Goal: Transaction & Acquisition: Purchase product/service

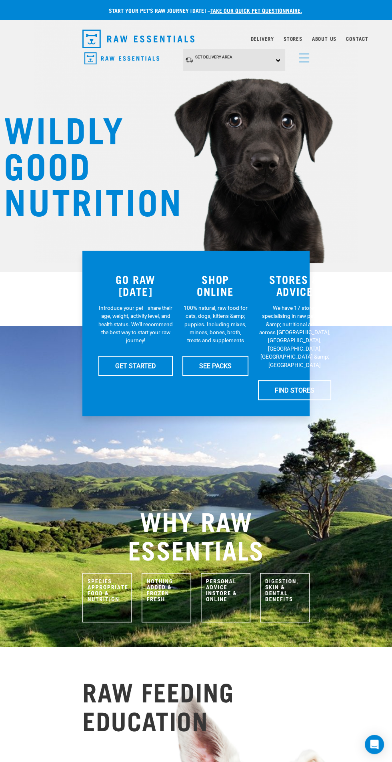
click at [308, 58] on span "menu" at bounding box center [304, 58] width 10 height 1
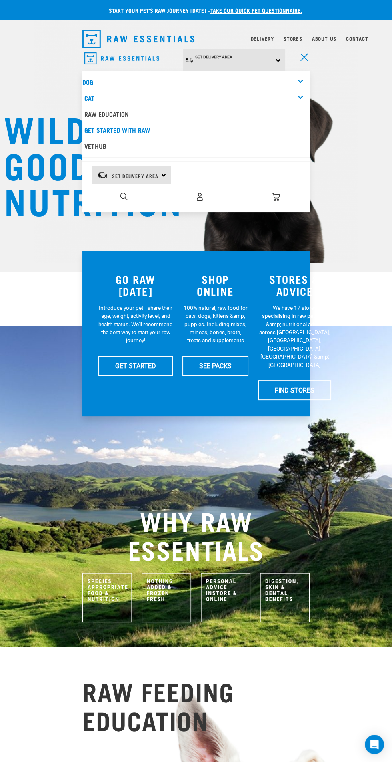
click at [92, 82] on link "Dog" at bounding box center [87, 82] width 11 height 4
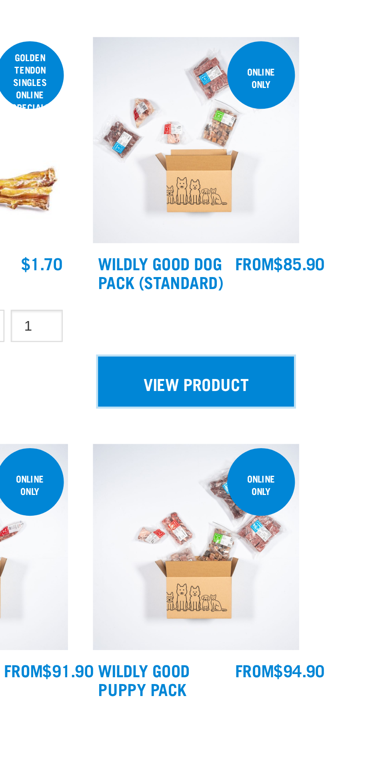
click at [288, 585] on link "View Product" at bounding box center [269, 585] width 75 height 19
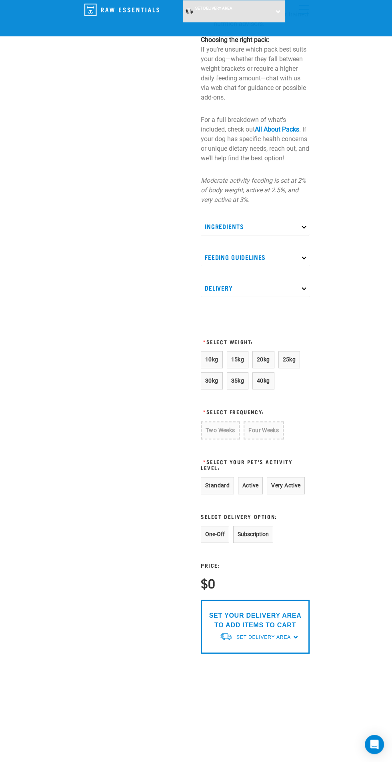
scroll to position [500, 0]
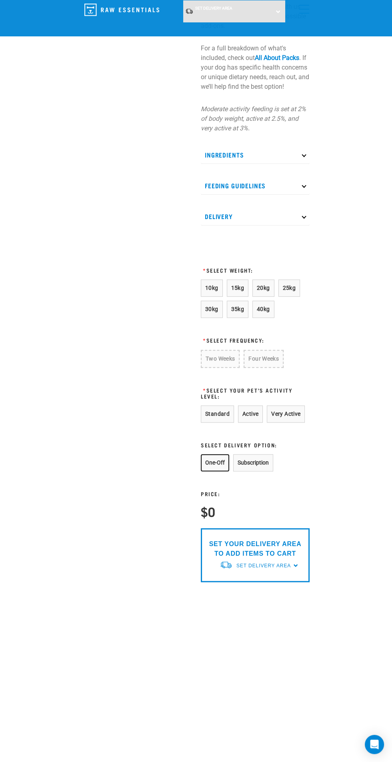
click at [224, 468] on button "One-Off" at bounding box center [215, 462] width 28 height 17
click at [267, 412] on button "Very Active" at bounding box center [286, 414] width 38 height 17
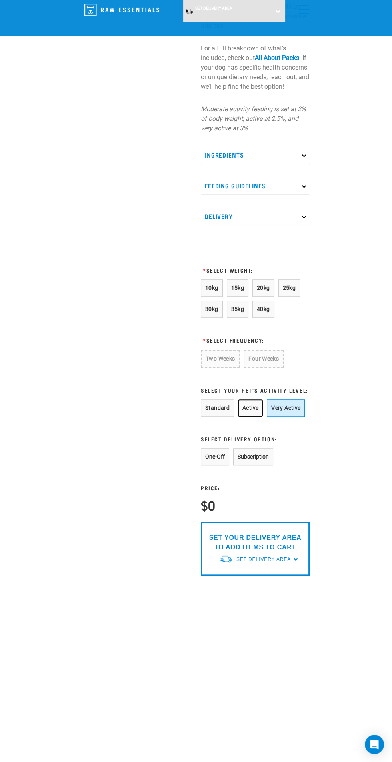
click at [253, 406] on button "Active" at bounding box center [250, 408] width 25 height 17
click at [215, 454] on button "One-Off" at bounding box center [215, 456] width 28 height 17
click at [287, 287] on span "25kg" at bounding box center [289, 288] width 13 height 6
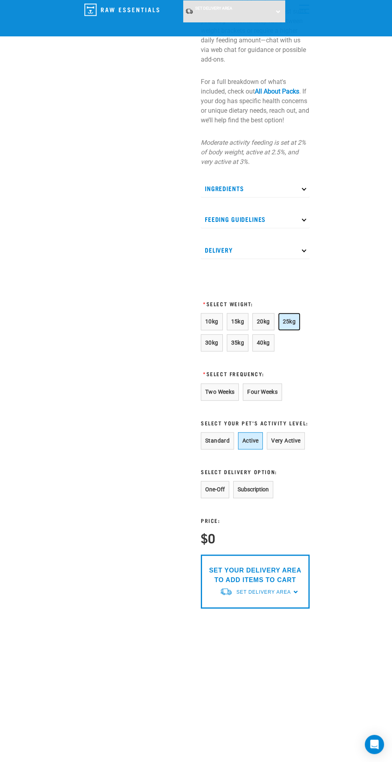
scroll to position [463, 0]
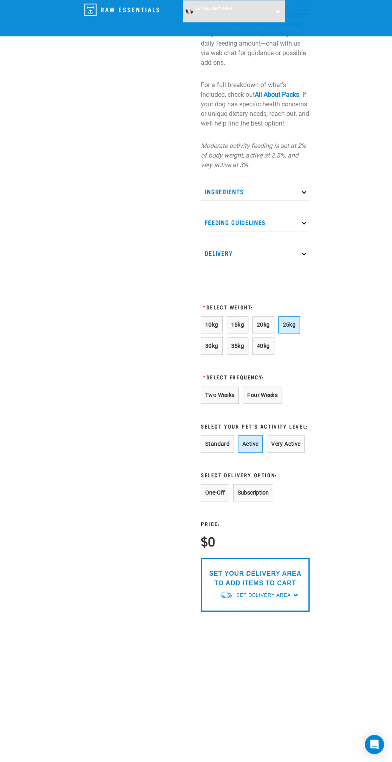
click at [319, 226] on div "Start your pet’s raw journey today – take our quick pet questionnaire. Delivery…" at bounding box center [196, 98] width 392 height 1123
click at [304, 252] on icon at bounding box center [304, 253] width 4 height 4
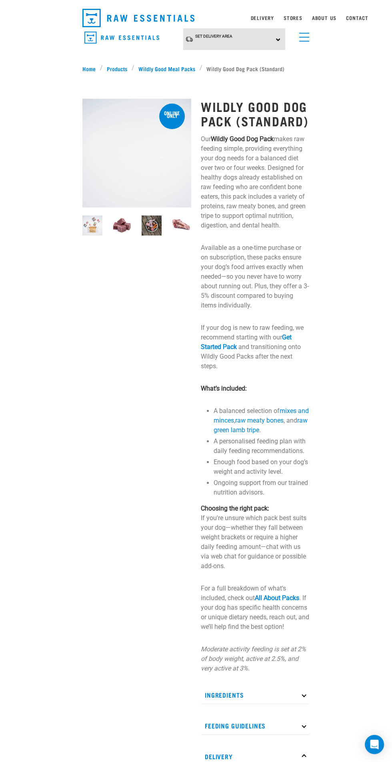
scroll to position [0, 0]
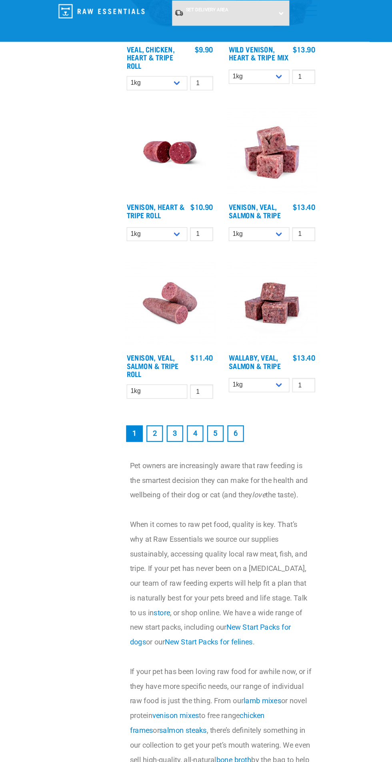
scroll to position [1987, 0]
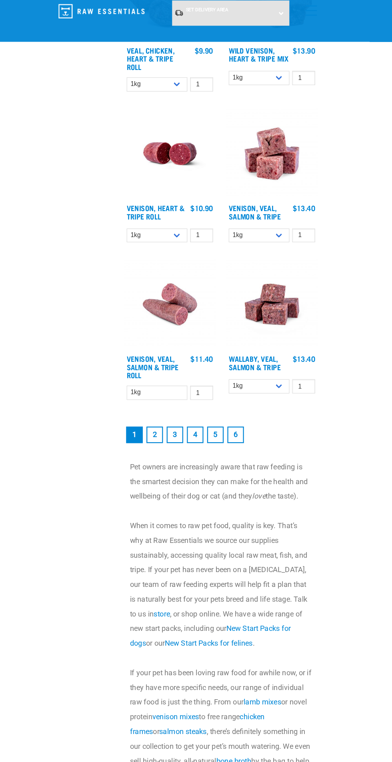
click at [168, 378] on link "2" at bounding box center [168, 378] width 14 height 14
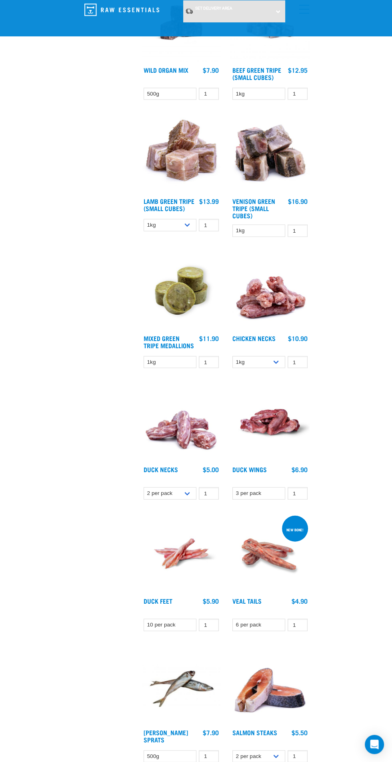
scroll to position [1814, 0]
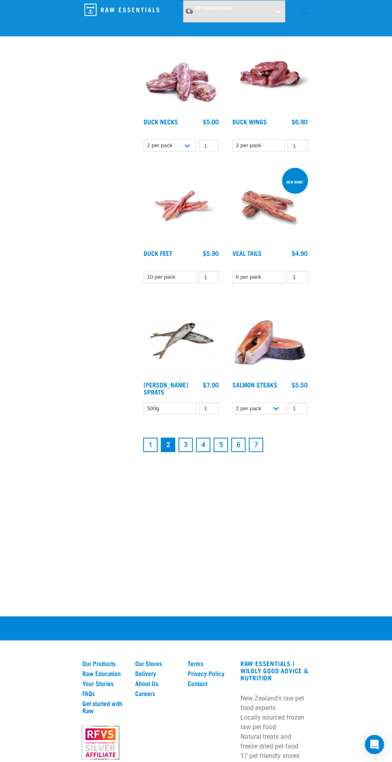
click at [188, 445] on link "3" at bounding box center [185, 445] width 14 height 14
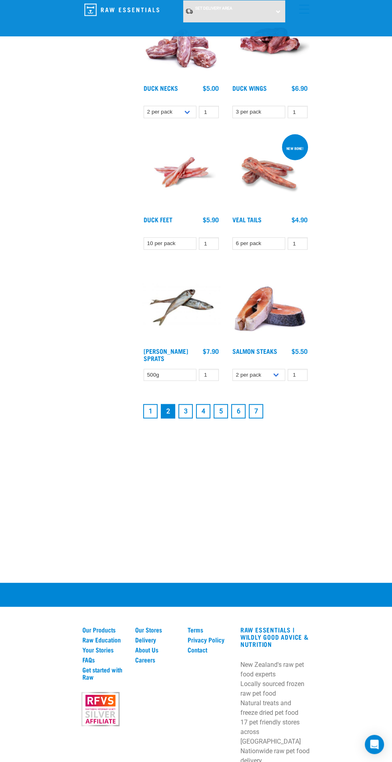
scroll to position [1873, 0]
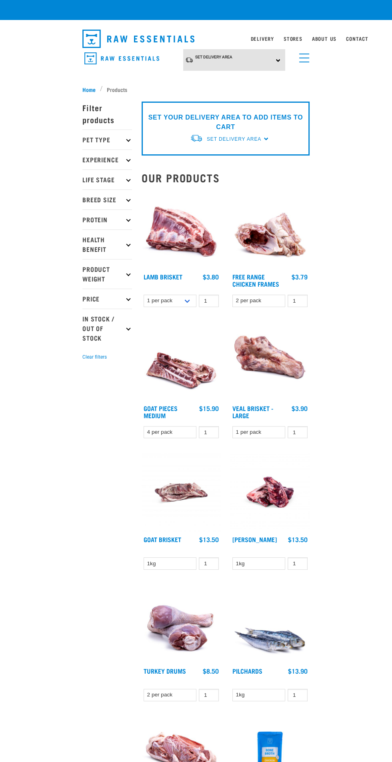
checkbox input "true"
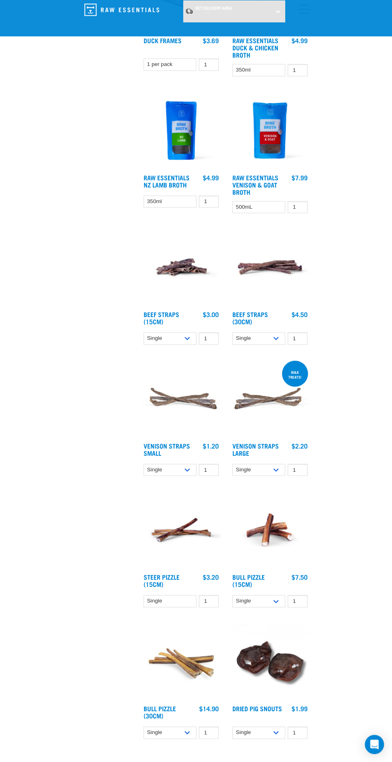
scroll to position [740, 0]
